Goal: Information Seeking & Learning: Learn about a topic

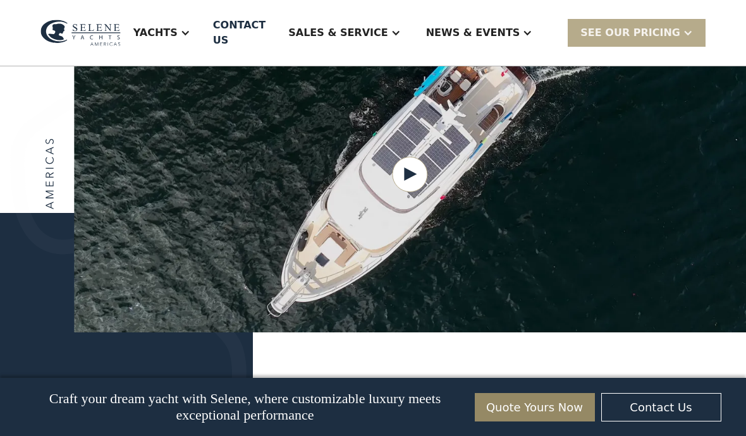
scroll to position [1633, 0]
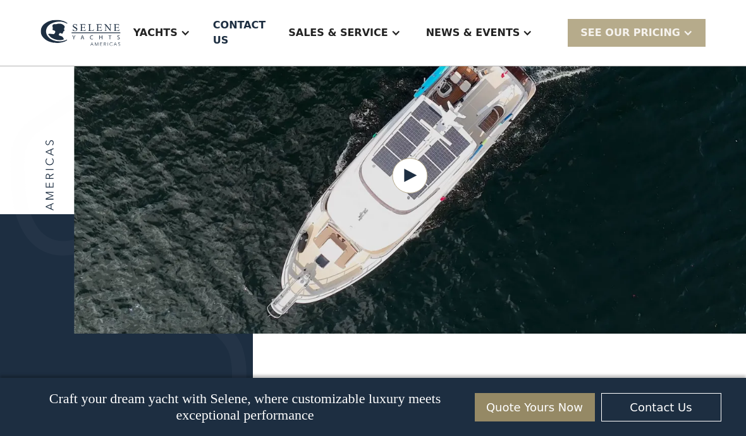
click at [178, 38] on div "Yachts" at bounding box center [155, 32] width 44 height 15
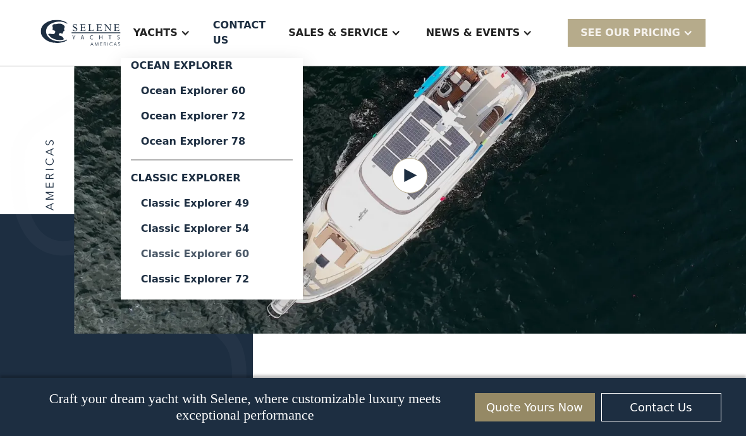
click at [198, 253] on div "Classic Explorer 60" at bounding box center [212, 254] width 142 height 10
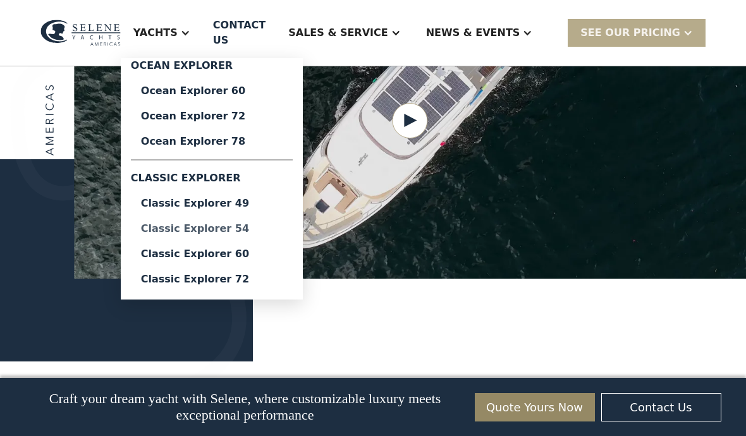
click at [186, 228] on div "Classic Explorer 54" at bounding box center [212, 229] width 142 height 10
click at [193, 258] on div "Classic Explorer 60" at bounding box center [212, 254] width 142 height 10
click at [187, 233] on div "Classic Explorer 54" at bounding box center [212, 229] width 142 height 10
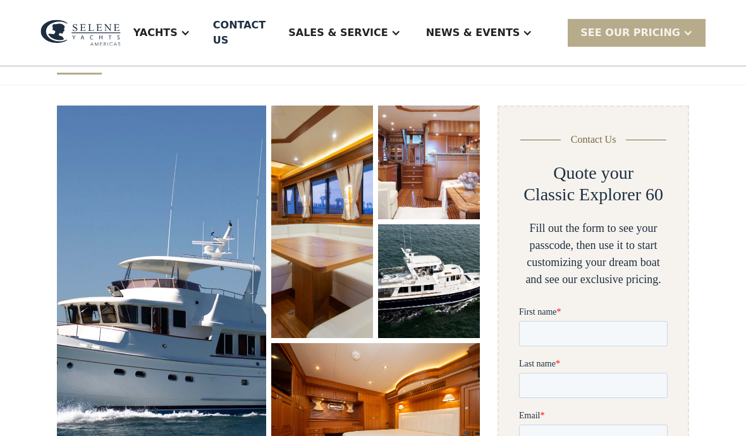
scroll to position [143, 0]
click at [315, 251] on img "open lightbox" at bounding box center [322, 222] width 102 height 233
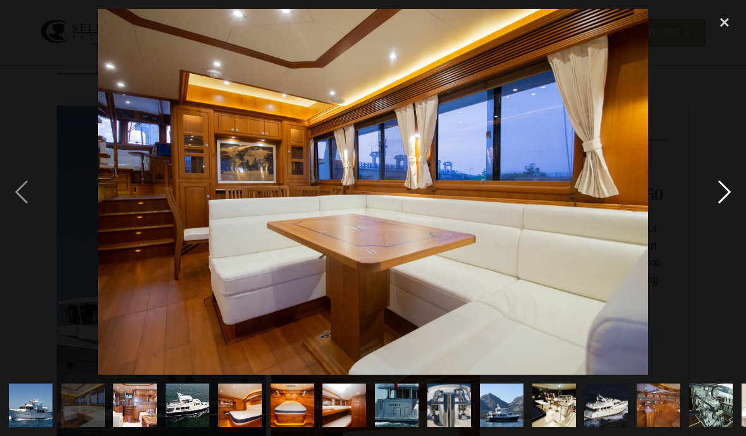
click at [719, 222] on div "next image" at bounding box center [724, 192] width 43 height 366
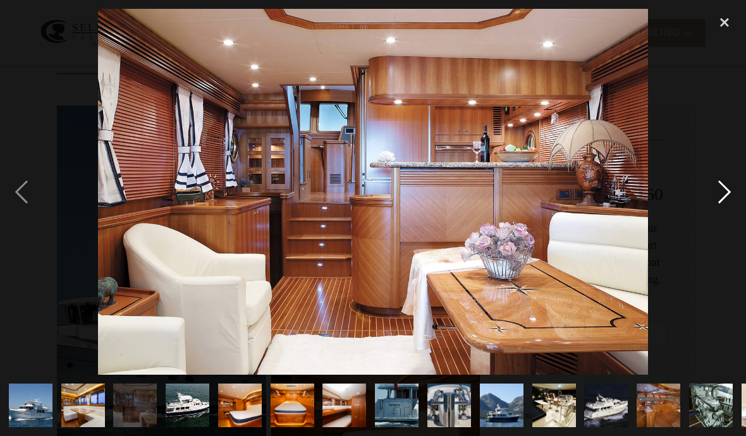
click at [706, 225] on div "next image" at bounding box center [724, 192] width 43 height 366
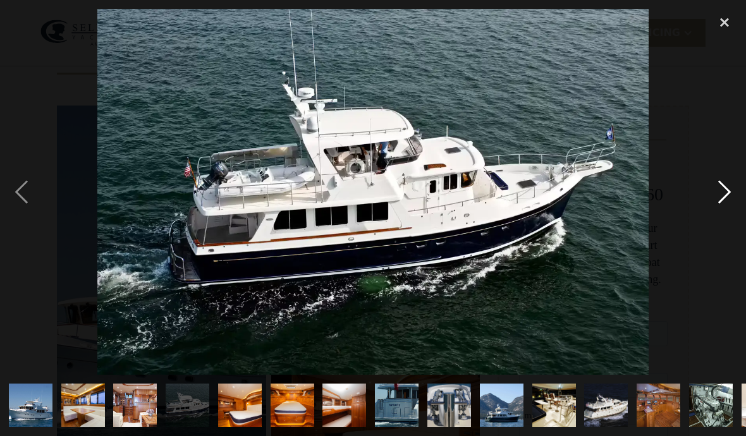
click at [712, 227] on div "next image" at bounding box center [724, 192] width 43 height 366
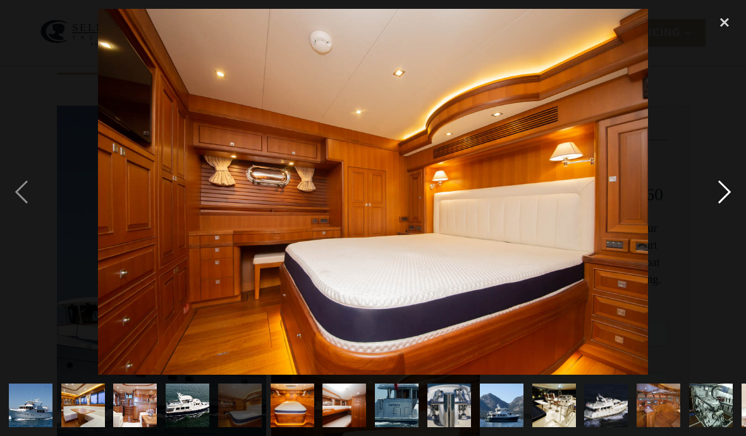
click at [711, 226] on div "next image" at bounding box center [724, 192] width 43 height 366
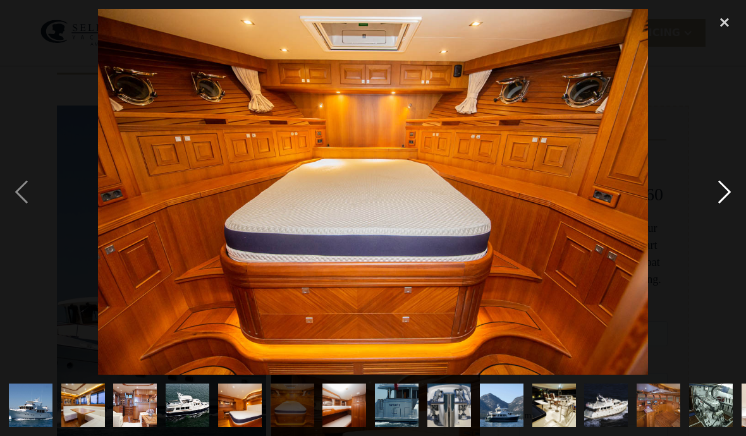
click at [715, 224] on div "next image" at bounding box center [724, 192] width 43 height 366
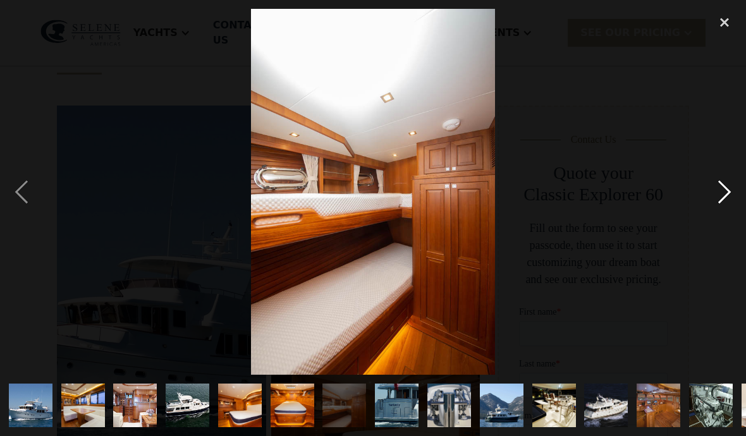
click at [718, 224] on div "next image" at bounding box center [724, 192] width 43 height 366
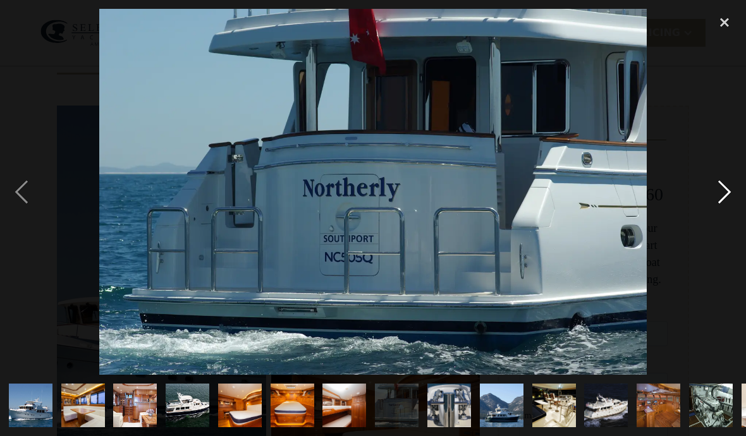
click at [718, 224] on div "next image" at bounding box center [724, 192] width 43 height 366
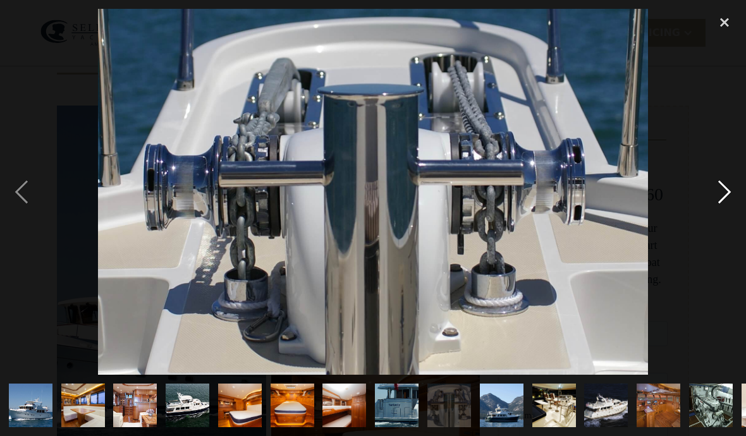
click at [717, 228] on div "next image" at bounding box center [724, 192] width 43 height 366
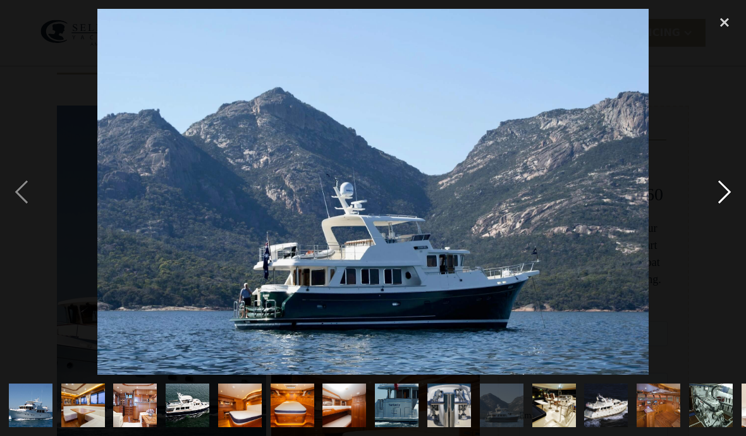
scroll to position [0, 0]
click at [716, 230] on div "next image" at bounding box center [724, 192] width 43 height 366
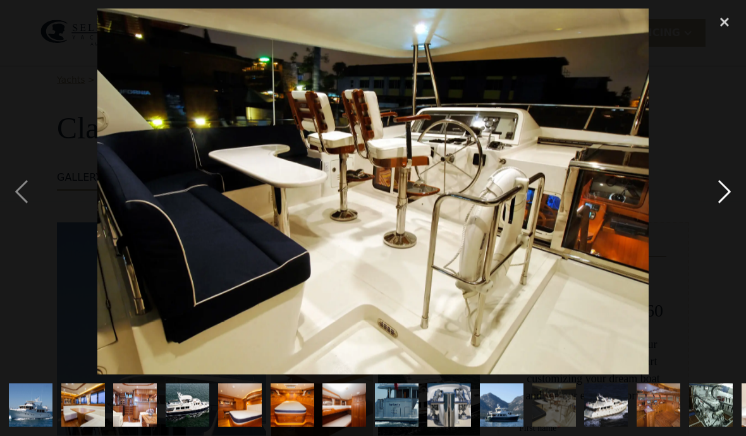
click at [726, 216] on div "next image" at bounding box center [724, 192] width 43 height 366
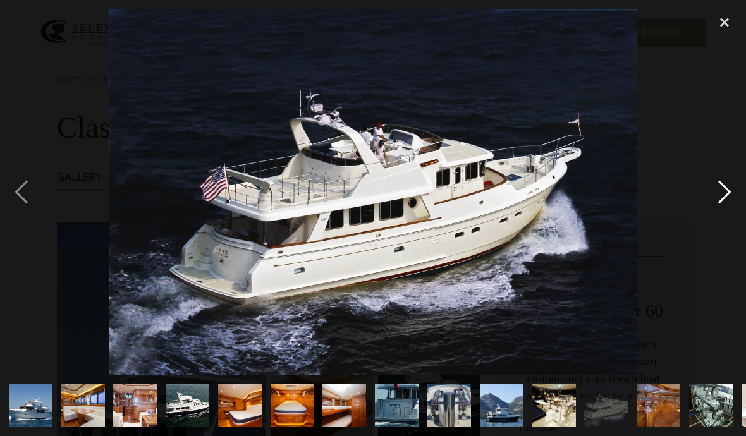
click at [732, 209] on div "next image" at bounding box center [724, 192] width 43 height 366
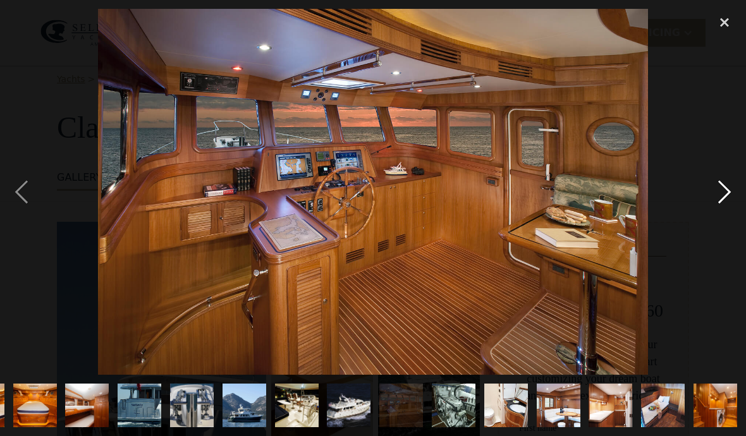
scroll to position [0, 384]
click at [718, 222] on div "next image" at bounding box center [724, 192] width 43 height 366
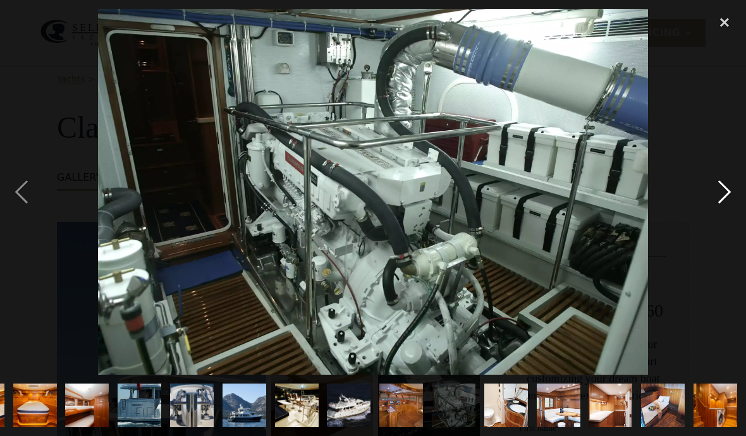
click at [716, 215] on div "next image" at bounding box center [724, 192] width 43 height 366
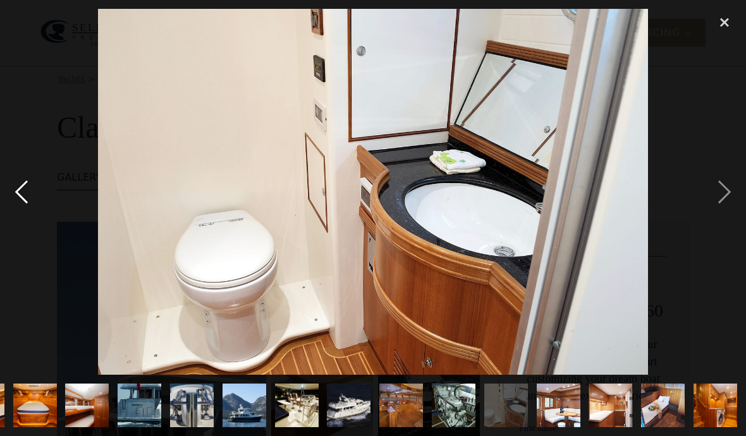
click at [15, 204] on div "previous image" at bounding box center [21, 192] width 43 height 366
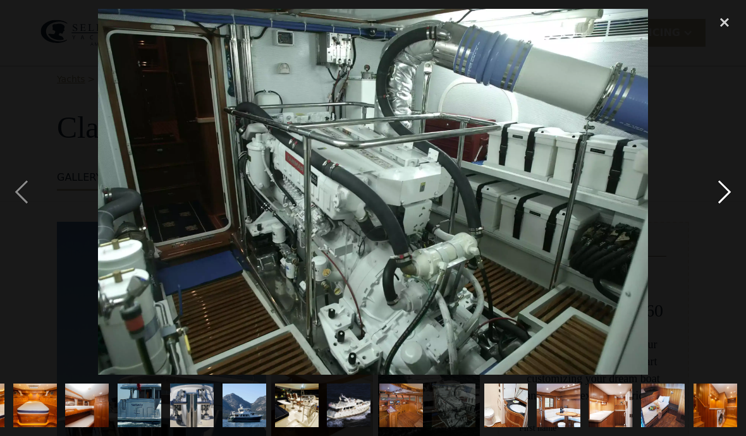
click at [723, 216] on div "next image" at bounding box center [724, 192] width 43 height 366
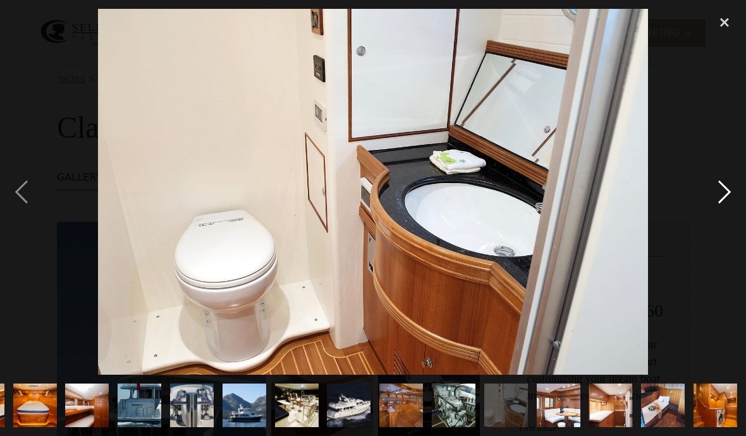
click at [722, 215] on div "next image" at bounding box center [724, 192] width 43 height 366
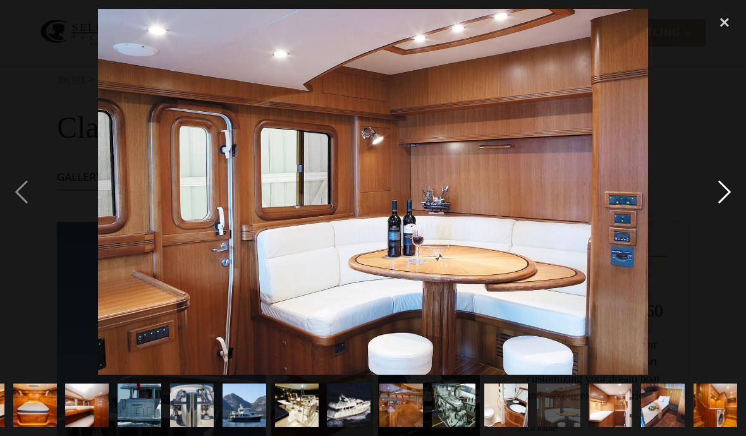
click at [720, 217] on div "next image" at bounding box center [724, 192] width 43 height 366
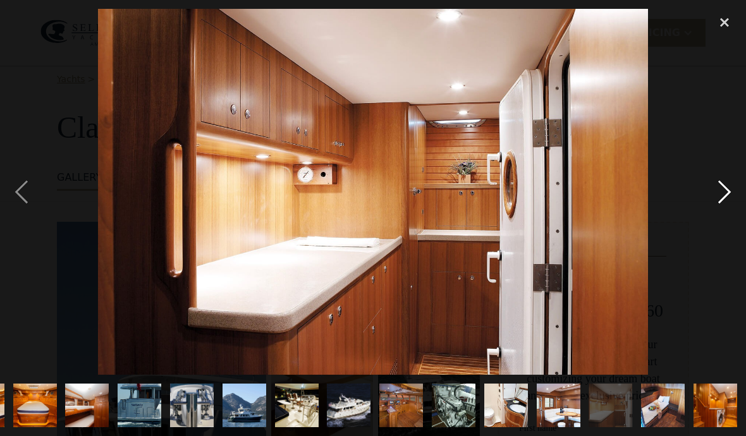
click at [719, 220] on div "next image" at bounding box center [724, 192] width 43 height 366
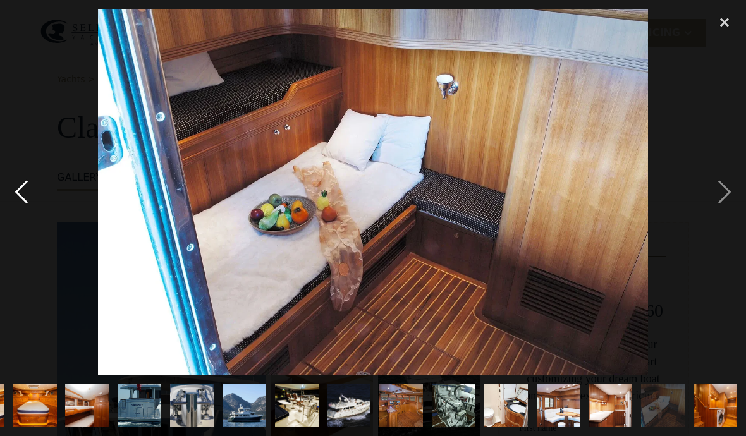
click at [7, 223] on div "previous image" at bounding box center [21, 192] width 43 height 366
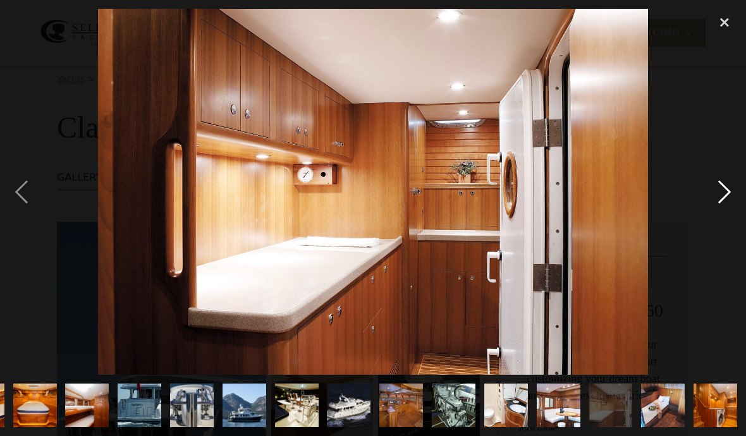
click at [724, 215] on div "next image" at bounding box center [724, 192] width 43 height 366
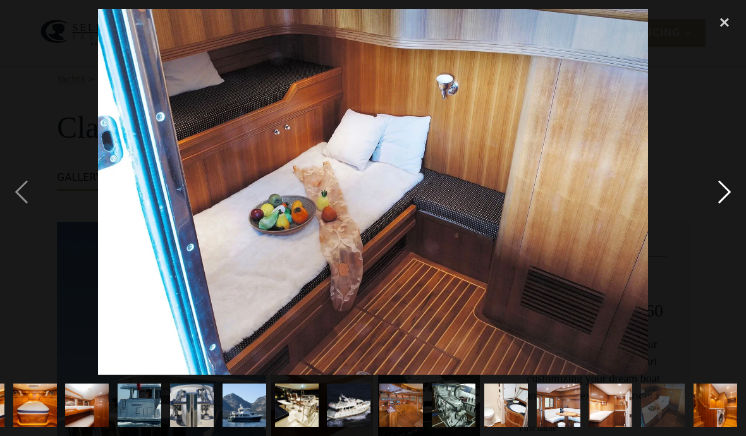
click at [715, 215] on div "next image" at bounding box center [724, 192] width 43 height 366
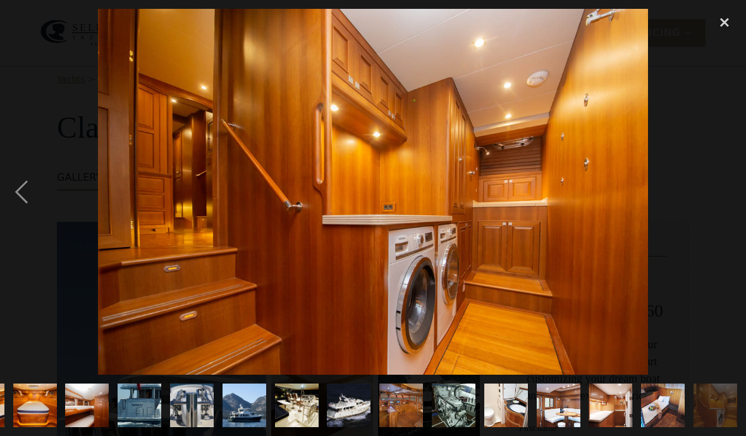
click at [719, 214] on div "next image" at bounding box center [724, 192] width 43 height 366
click at [107, 399] on img "show item 8 of 19" at bounding box center [139, 406] width 65 height 44
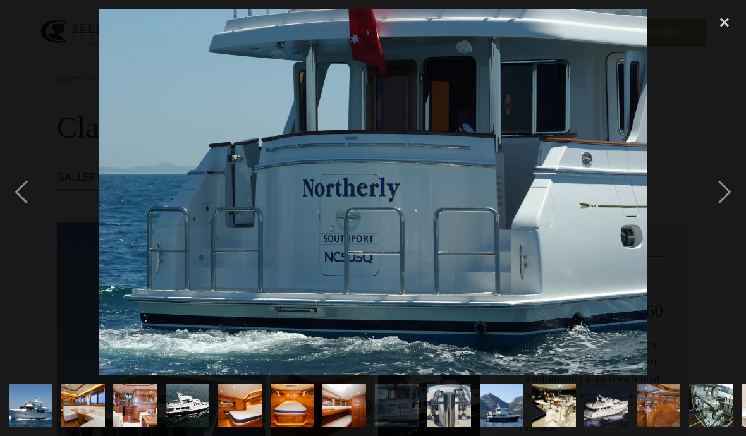
scroll to position [0, 0]
click at [88, 400] on img "show item 2 of 19" at bounding box center [83, 406] width 66 height 44
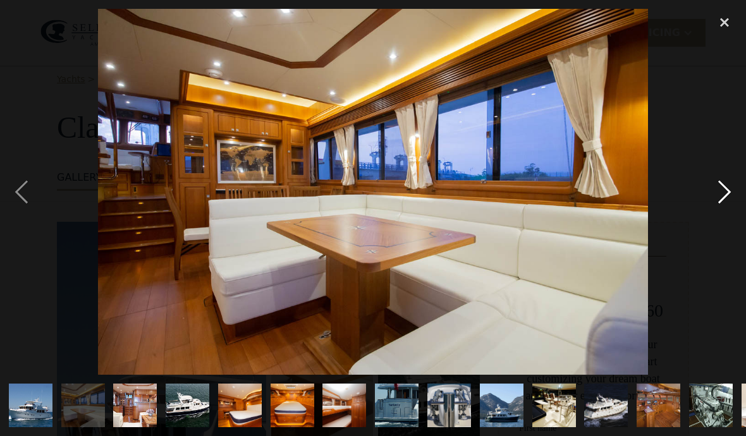
click at [723, 212] on div "next image" at bounding box center [724, 192] width 43 height 366
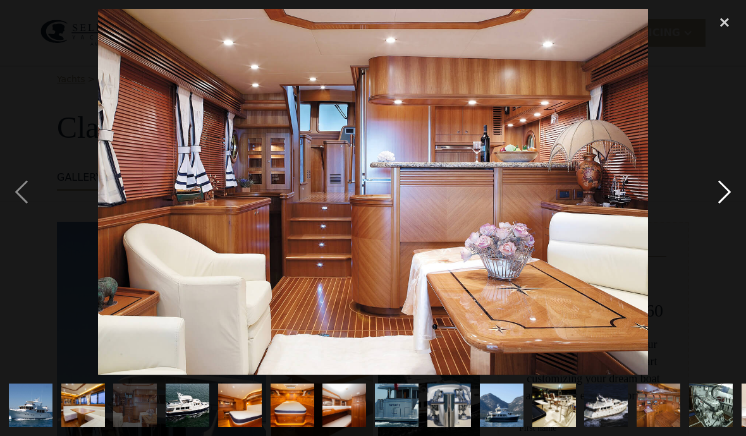
click at [718, 214] on div "next image" at bounding box center [724, 192] width 43 height 366
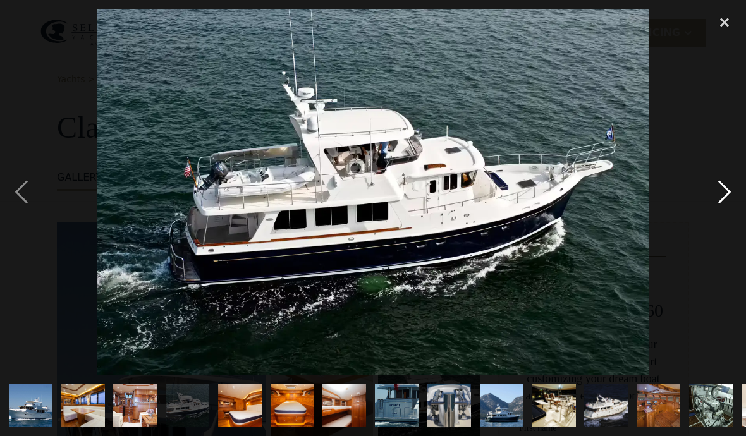
click at [715, 218] on div "next image" at bounding box center [724, 192] width 43 height 366
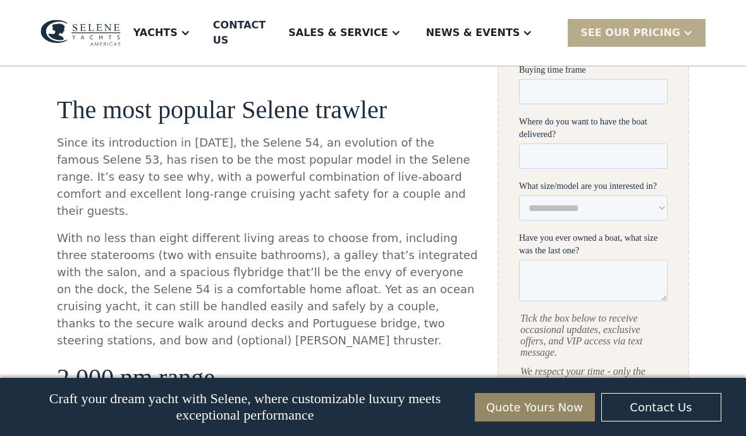
scroll to position [560, 0]
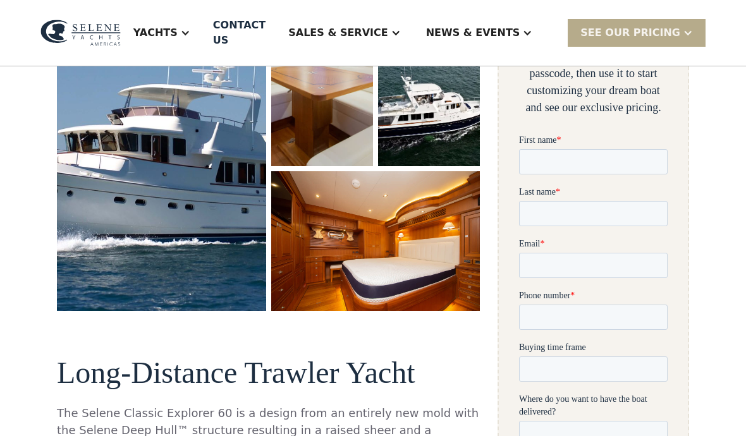
scroll to position [303, 0]
